Goal: Task Accomplishment & Management: Manage account settings

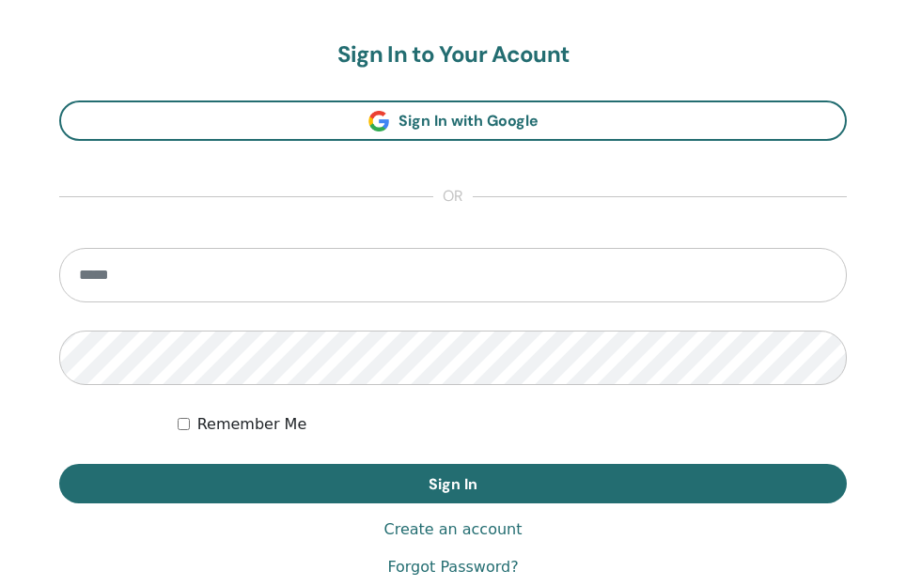
scroll to position [1062, 0]
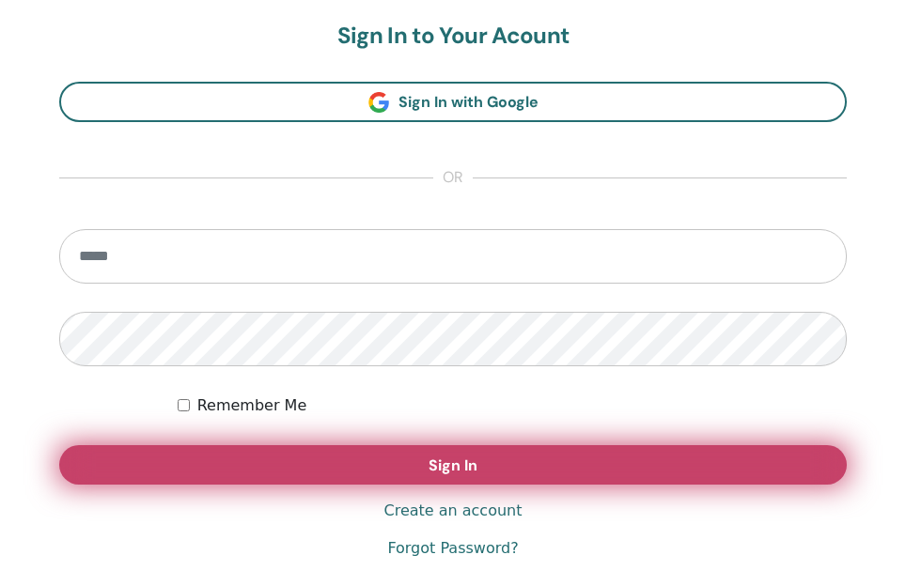
type input "**********"
click at [176, 468] on button "Sign In" at bounding box center [452, 464] width 787 height 39
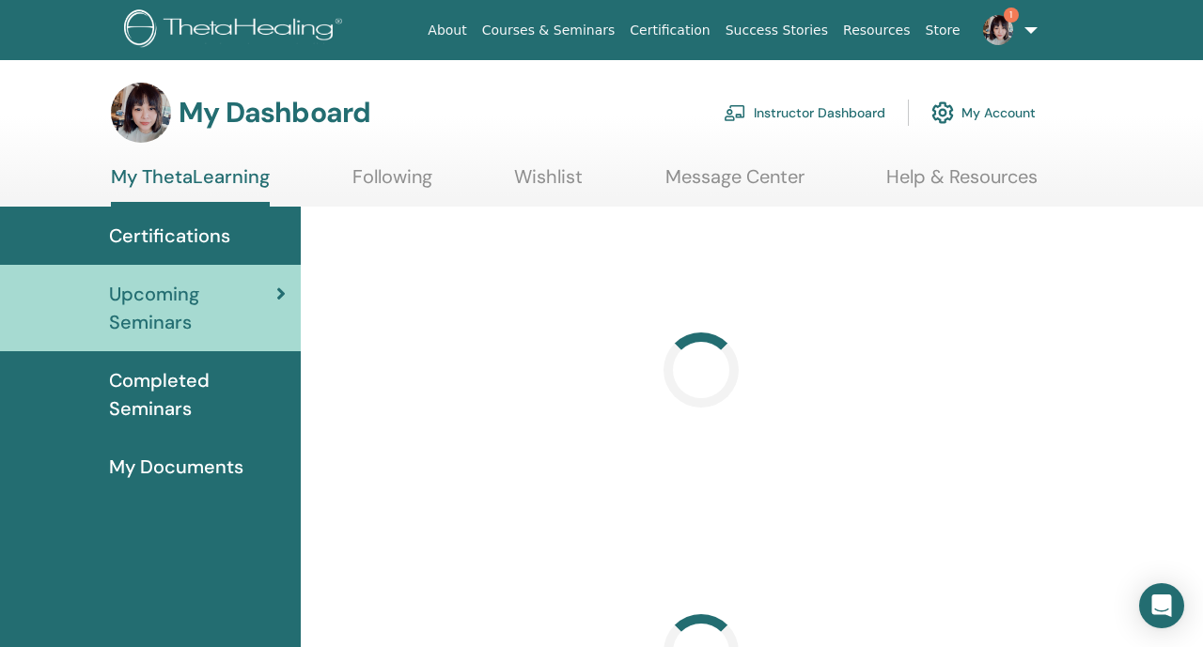
click at [784, 112] on link "Instructor Dashboard" at bounding box center [805, 112] width 162 height 41
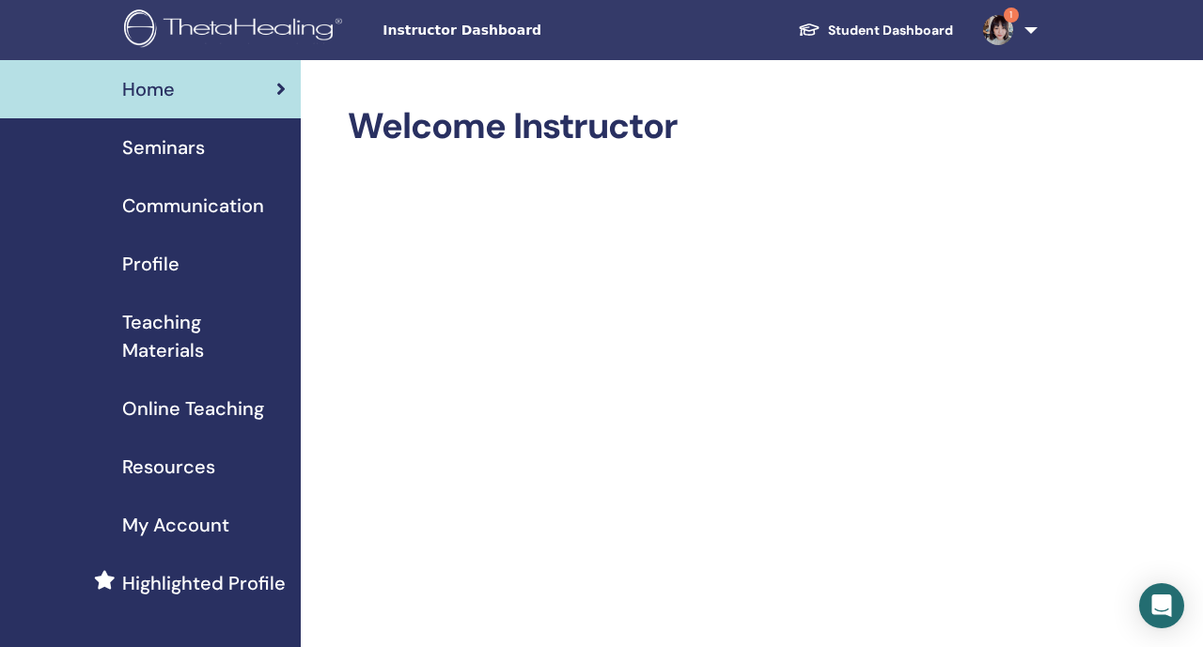
click at [231, 143] on div "Seminars" at bounding box center [150, 147] width 271 height 28
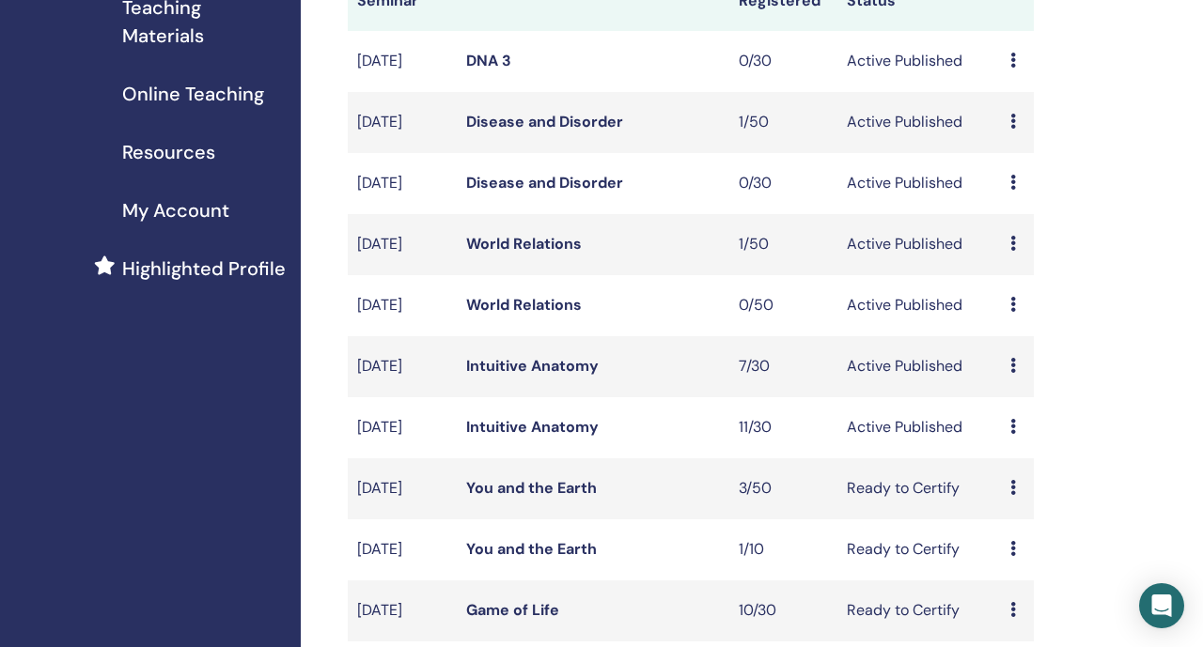
scroll to position [315, 0]
click at [560, 315] on link "World Relations" at bounding box center [524, 305] width 116 height 20
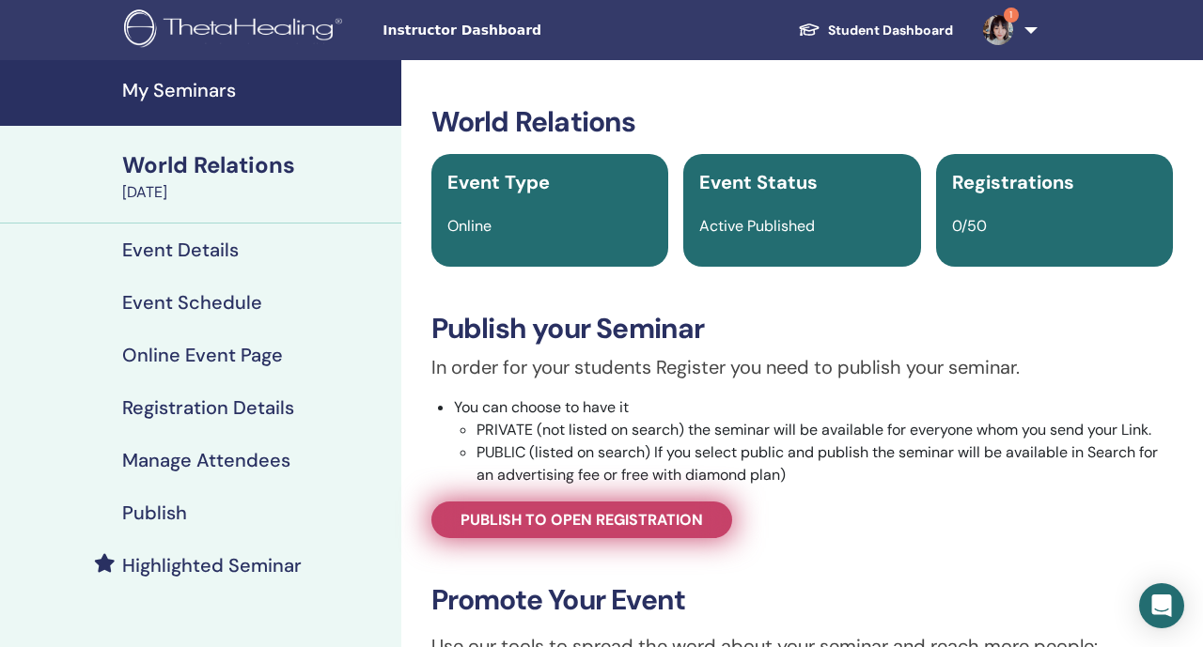
click at [472, 512] on span "Publish to open registration" at bounding box center [581, 520] width 242 height 20
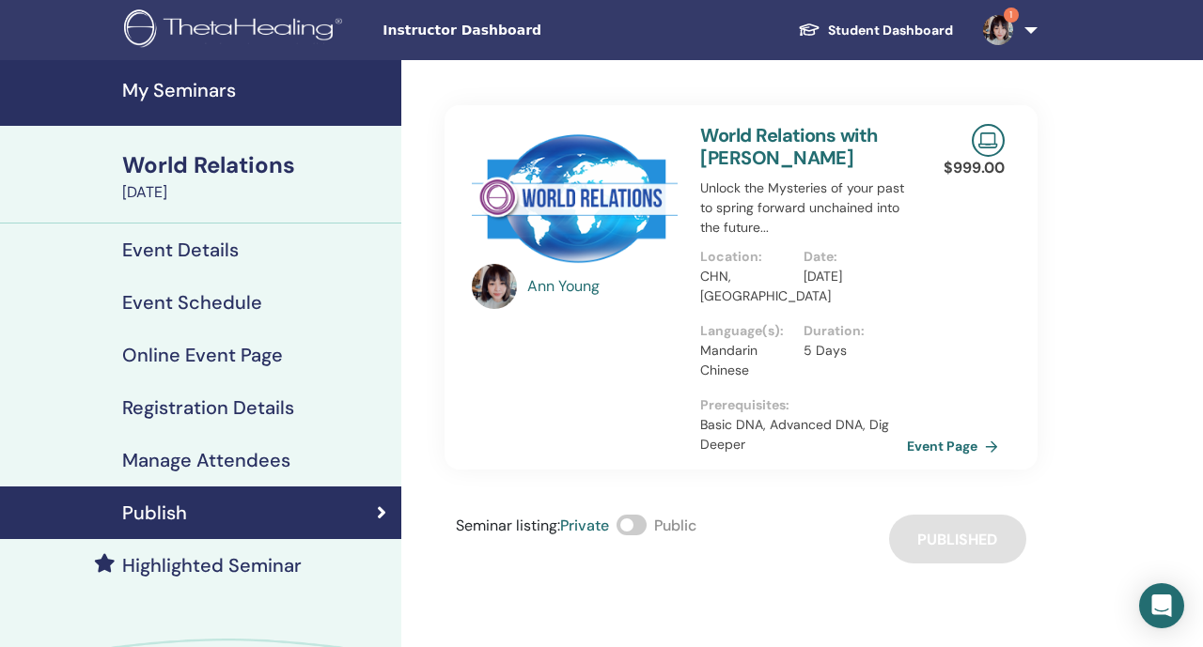
click at [243, 456] on h4 "Manage Attendees" at bounding box center [206, 460] width 168 height 23
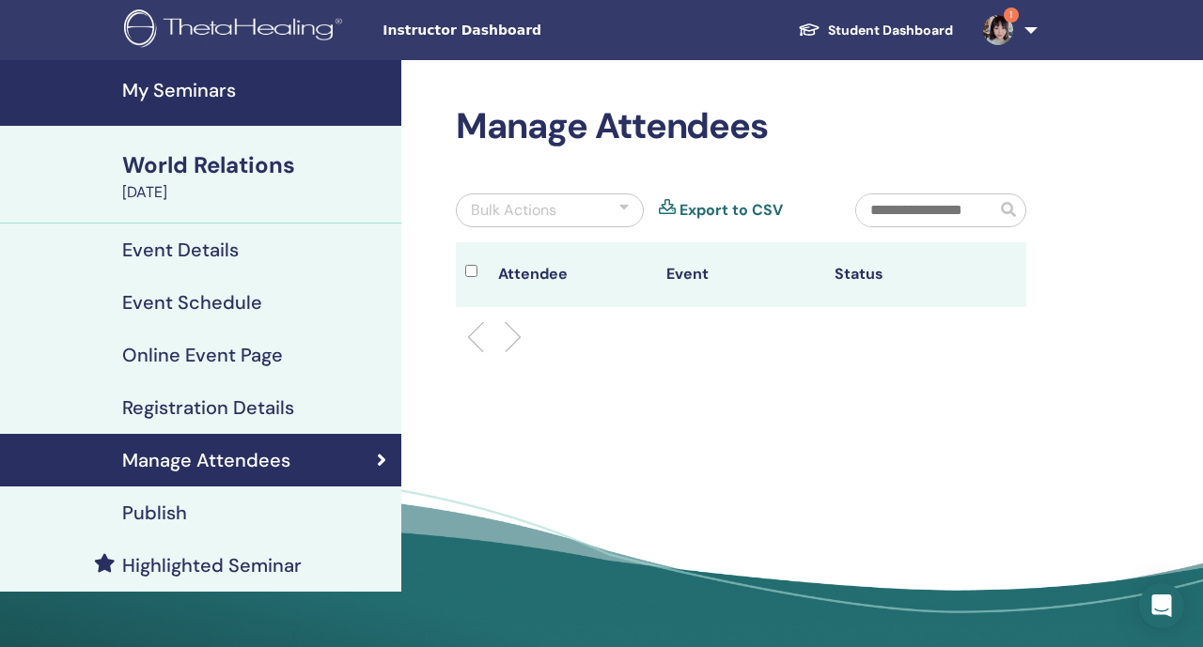
click at [190, 528] on link "Publish" at bounding box center [200, 513] width 401 height 53
